Goal: Check status: Check status

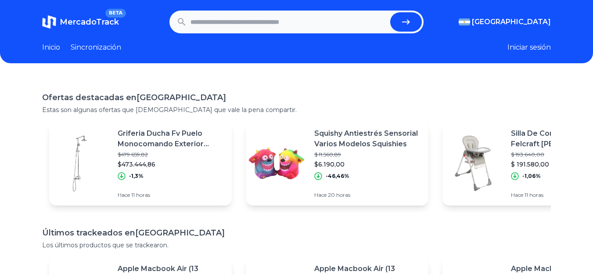
click at [224, 16] on input "text" at bounding box center [288, 21] width 197 height 19
paste input "**********"
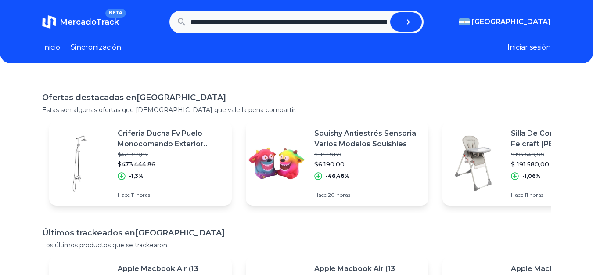
scroll to position [0, 3008]
click at [394, 12] on button "submit" at bounding box center [410, 21] width 32 height 19
type input "**********"
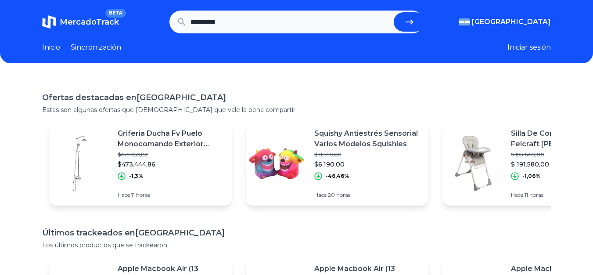
scroll to position [0, 0]
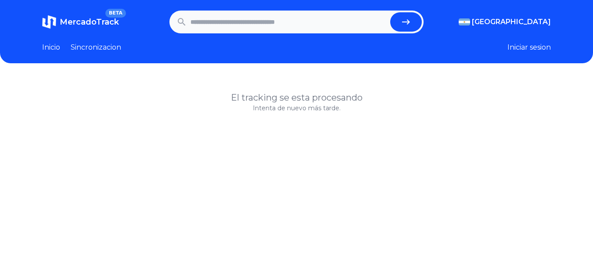
click at [206, 23] on input "text" at bounding box center [288, 21] width 197 height 19
click at [257, 19] on input "text" at bounding box center [288, 21] width 197 height 19
paste input "**********"
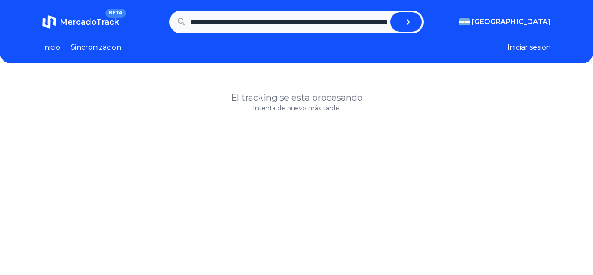
scroll to position [0, 346]
type input "**********"
click at [401, 24] on button "submit" at bounding box center [410, 21] width 32 height 19
click at [55, 48] on link "Inicio" at bounding box center [51, 47] width 18 height 11
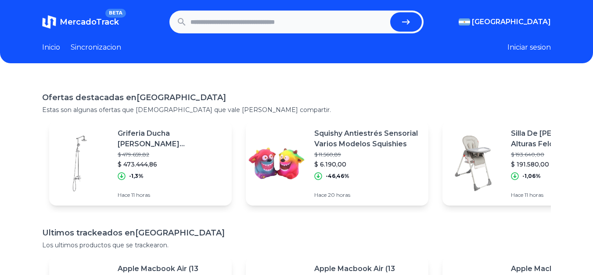
click at [157, 145] on p "Griferia Ducha Fv Puelo Monocomando Exterior 312/b5" at bounding box center [171, 138] width 107 height 21
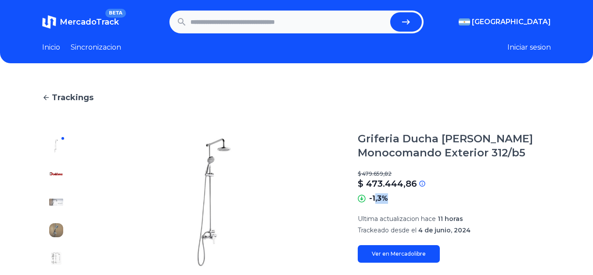
drag, startPoint x: 379, startPoint y: 201, endPoint x: 395, endPoint y: 198, distance: 16.2
click at [395, 198] on div "-1,3%" at bounding box center [454, 198] width 193 height 11
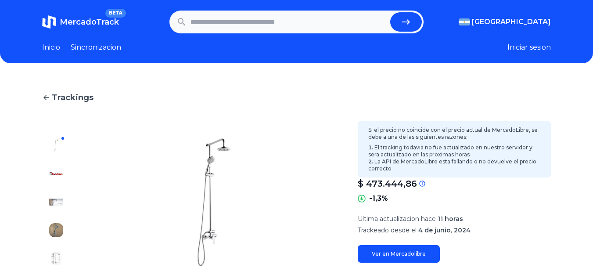
click at [451, 179] on div "$ 473.444,86" at bounding box center [454, 183] width 193 height 12
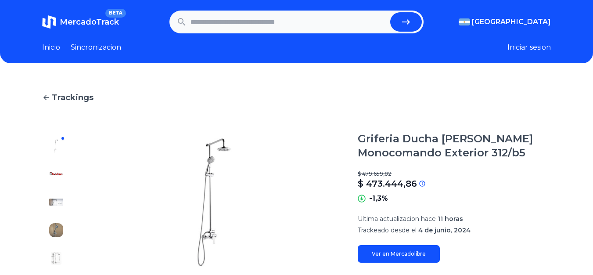
click at [64, 23] on span "MercadoTrack" at bounding box center [89, 22] width 59 height 10
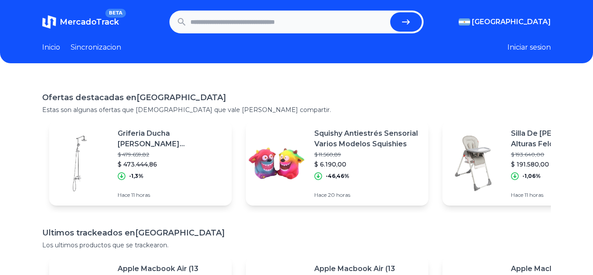
click at [263, 11] on form at bounding box center [296, 22] width 255 height 23
click at [268, 20] on input "text" at bounding box center [288, 21] width 197 height 19
paste input "**********"
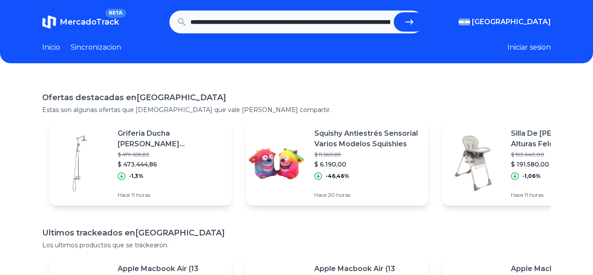
click at [407, 25] on icon "submit" at bounding box center [409, 22] width 11 height 11
type input "**********"
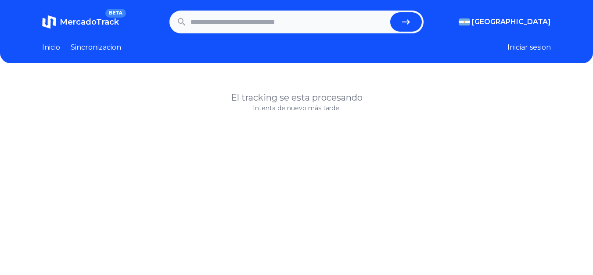
click at [60, 43] on link "Inicio" at bounding box center [51, 47] width 18 height 11
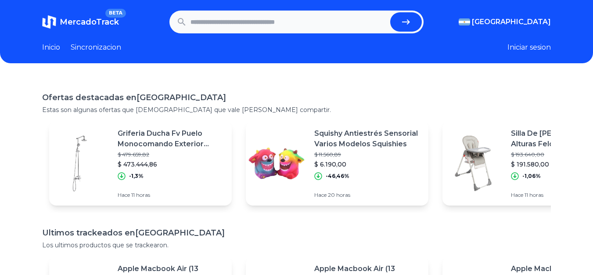
drag, startPoint x: 87, startPoint y: 43, endPoint x: 93, endPoint y: 43, distance: 5.3
click at [88, 43] on link "Sincronizacion" at bounding box center [96, 47] width 50 height 11
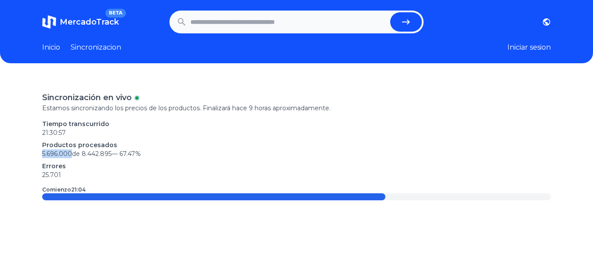
drag, startPoint x: 70, startPoint y: 158, endPoint x: 43, endPoint y: 154, distance: 27.4
click at [43, 154] on p "5.696.000 de 8.442.895 — 67.47 %" at bounding box center [296, 153] width 509 height 9
drag, startPoint x: 119, startPoint y: 154, endPoint x: 193, endPoint y: 163, distance: 73.9
click at [146, 152] on p "5.696.000 de 8.442.895 — 67.47 %" at bounding box center [296, 153] width 509 height 9
click at [197, 163] on p "Errores" at bounding box center [296, 166] width 509 height 9
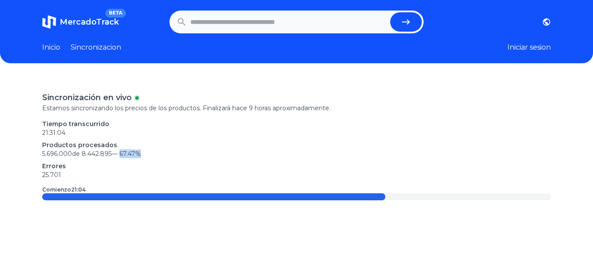
drag, startPoint x: 122, startPoint y: 153, endPoint x: 142, endPoint y: 153, distance: 19.3
click at [141, 153] on span "67.47 %" at bounding box center [130, 154] width 22 height 8
drag, startPoint x: 46, startPoint y: 147, endPoint x: 102, endPoint y: 151, distance: 56.8
click at [102, 151] on div "Productos procesados 5.696.000 de 8.442.895 — 67.47 %" at bounding box center [296, 149] width 509 height 18
click at [75, 166] on p "Errores" at bounding box center [296, 166] width 509 height 9
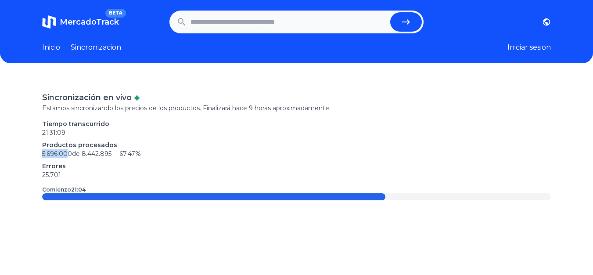
drag, startPoint x: 40, startPoint y: 153, endPoint x: 67, endPoint y: 152, distance: 26.8
click at [67, 152] on div "Sincronización en vivo Estamos sincronizando los precios de los productos. Fina…" at bounding box center [296, 214] width 593 height 275
drag, startPoint x: 83, startPoint y: 151, endPoint x: 113, endPoint y: 154, distance: 30.0
click at [113, 154] on p "5.696.000 de 8.442.895 — 67.47 %" at bounding box center [296, 153] width 509 height 9
drag, startPoint x: 74, startPoint y: 157, endPoint x: 41, endPoint y: 157, distance: 33.4
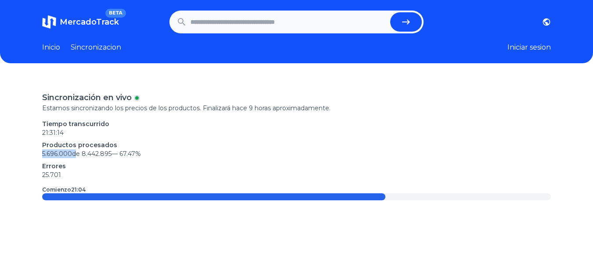
click at [41, 157] on div "Sincronización en vivo Estamos sincronizando los precios de los productos. Fina…" at bounding box center [296, 214] width 593 height 275
drag, startPoint x: 123, startPoint y: 153, endPoint x: 142, endPoint y: 154, distance: 19.4
click at [141, 154] on span "67.47 %" at bounding box center [130, 154] width 22 height 8
click at [179, 130] on p "21:31:15" at bounding box center [296, 132] width 509 height 9
drag, startPoint x: 199, startPoint y: 112, endPoint x: 280, endPoint y: 114, distance: 80.8
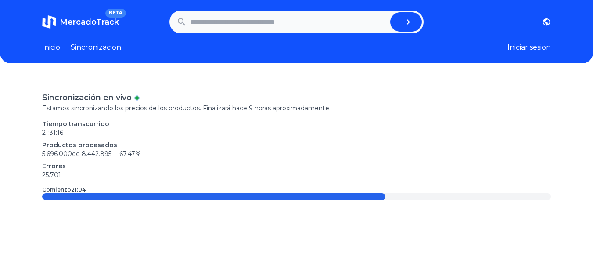
click at [279, 114] on div "Sincronización en vivo Estamos sincronizando los precios de los productos. Fina…" at bounding box center [296, 145] width 509 height 109
drag, startPoint x: 268, startPoint y: 106, endPoint x: 327, endPoint y: 104, distance: 59.3
click at [327, 104] on p "Estamos sincronizando los precios de los productos. Finalizará hace 9 horas apr…" at bounding box center [296, 108] width 509 height 9
click at [331, 104] on p "Estamos sincronizando los precios de los productos. Finalizará hace 9 horas apr…" at bounding box center [296, 108] width 509 height 9
click at [63, 48] on div "Inicio Sincronizacion" at bounding box center [81, 47] width 79 height 11
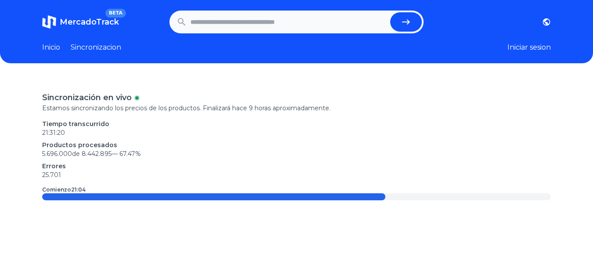
click at [55, 53] on header "MercadoTrack BETA [GEOGRAPHIC_DATA] [GEOGRAPHIC_DATA] [GEOGRAPHIC_DATA] [GEOGRA…" at bounding box center [296, 31] width 593 height 63
click at [54, 50] on link "Inicio" at bounding box center [51, 47] width 18 height 11
